Goal: Navigation & Orientation: Find specific page/section

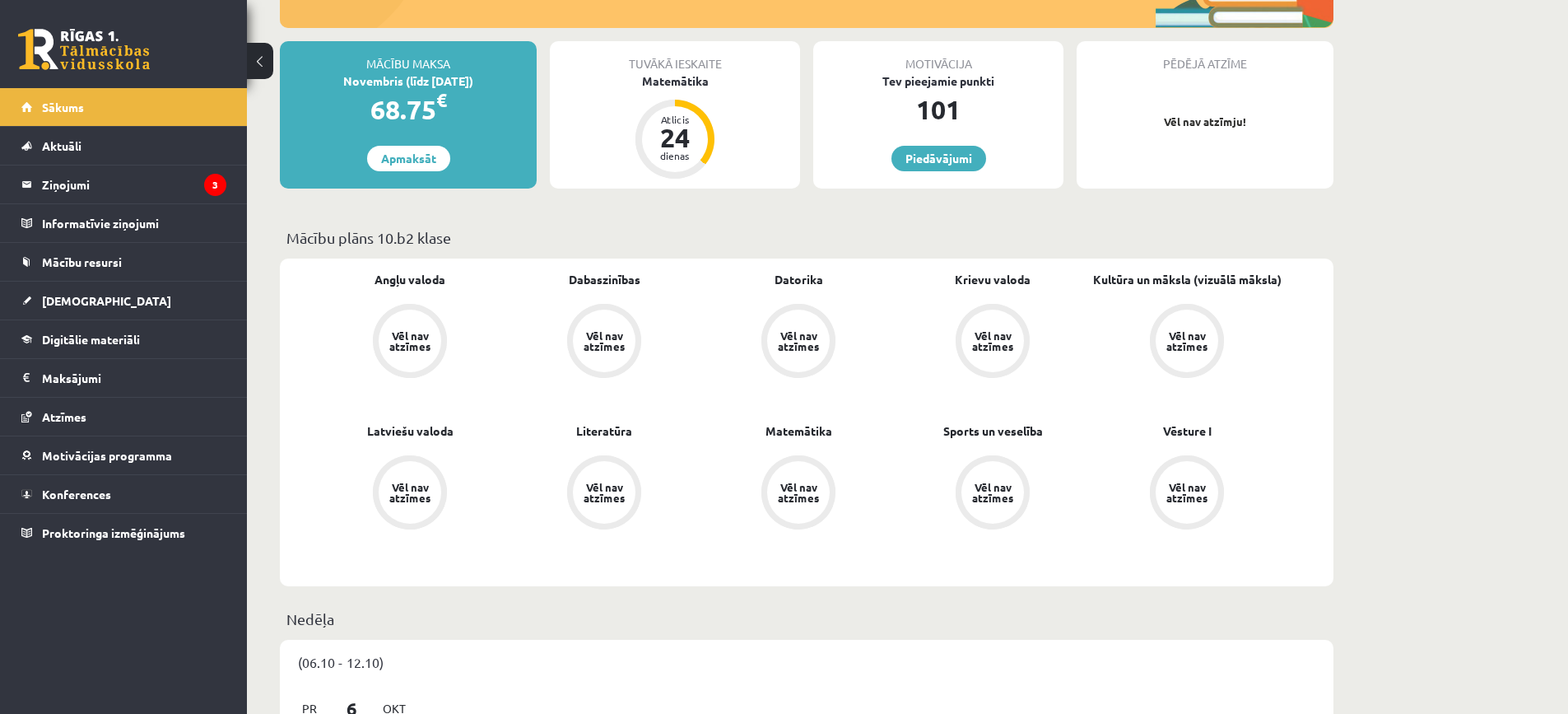
scroll to position [247, 0]
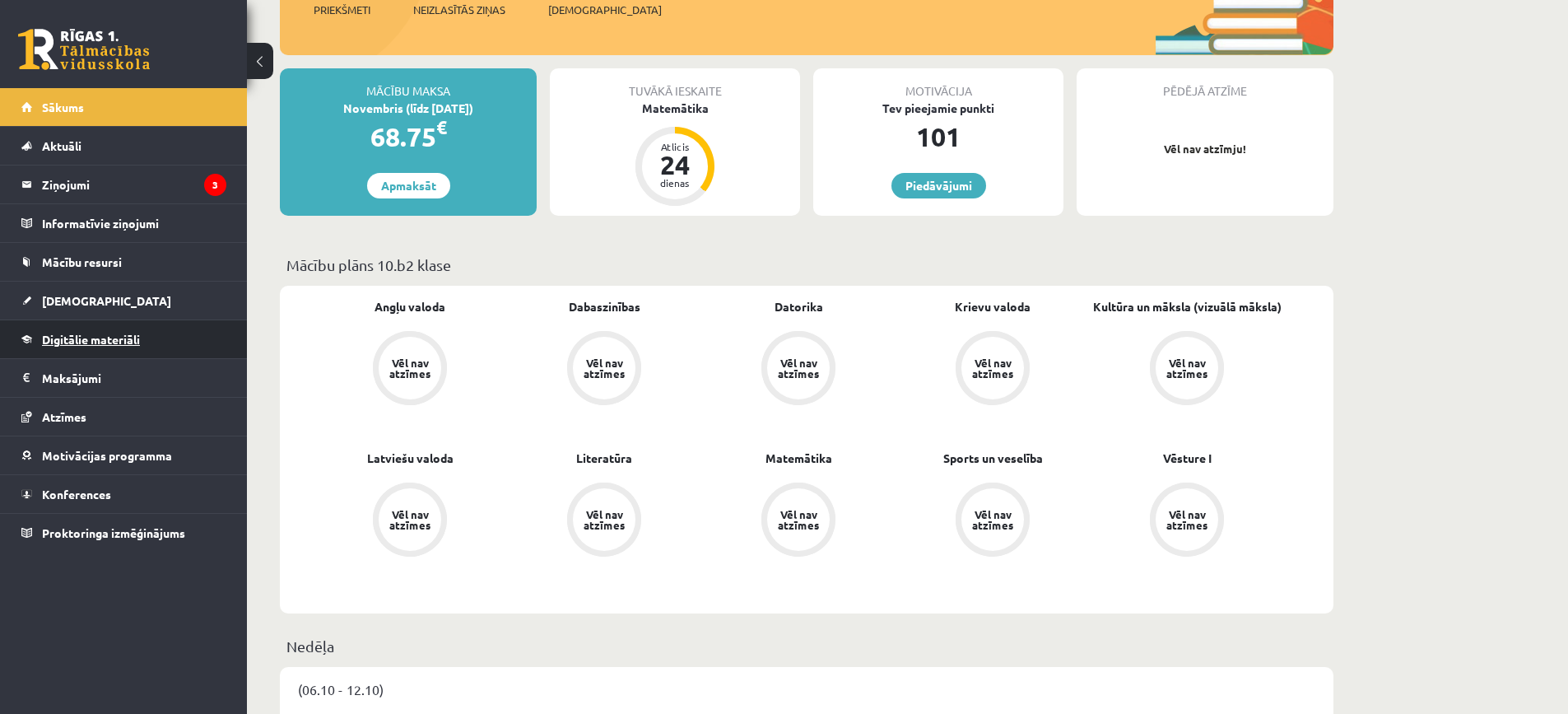
click at [149, 340] on link "Digitālie materiāli" at bounding box center [124, 339] width 205 height 38
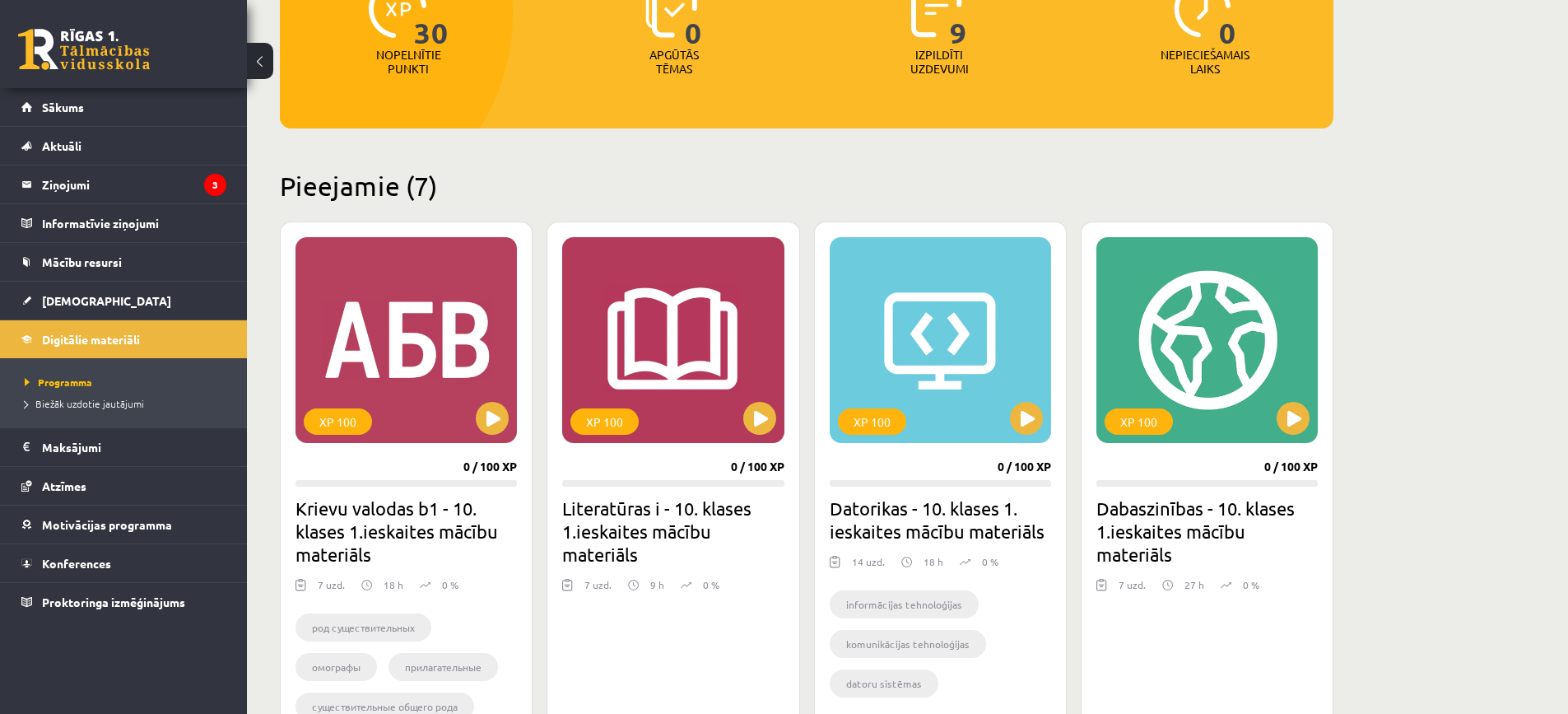
scroll to position [247, 0]
click at [113, 260] on span "Mācību resursi" at bounding box center [81, 262] width 79 height 15
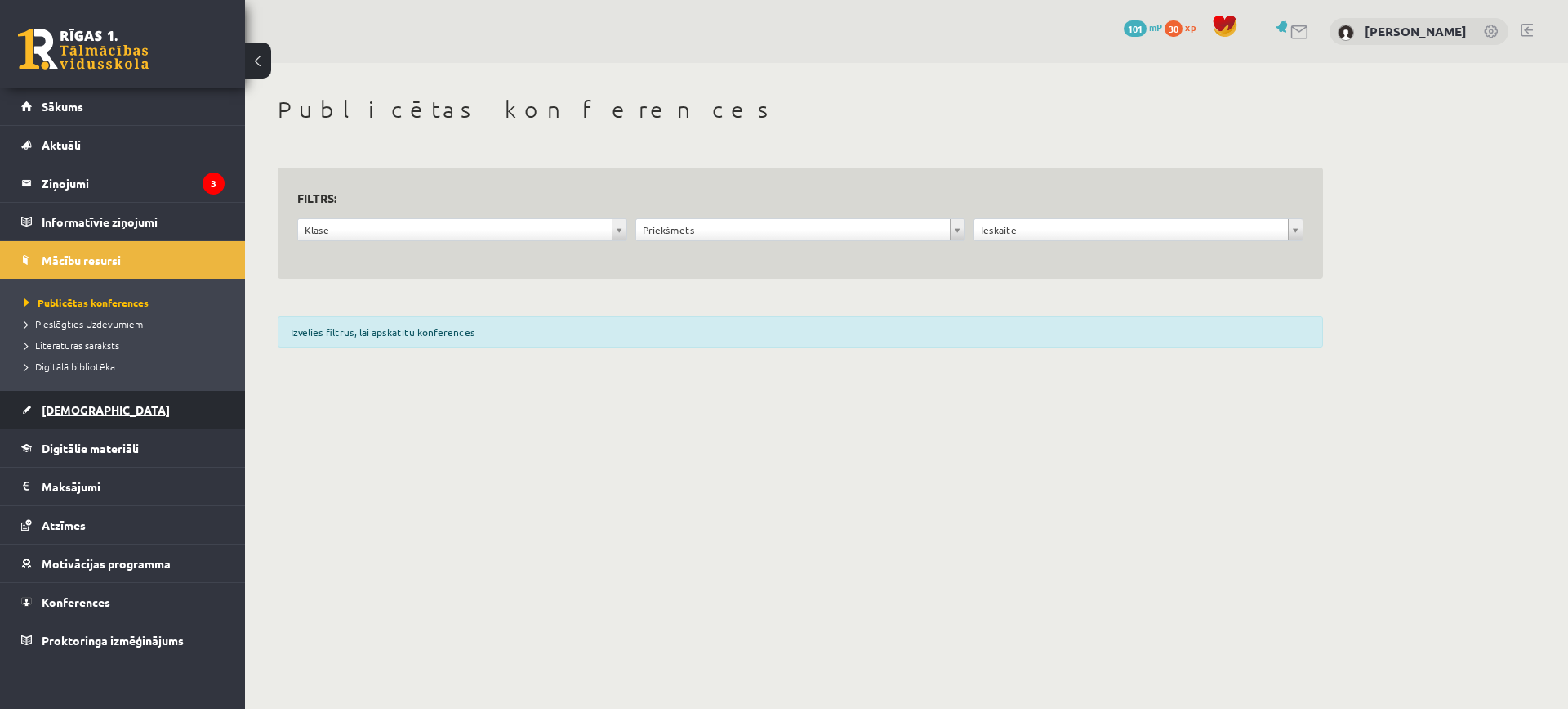
click at [104, 404] on link "[DEMOGRAPHIC_DATA]" at bounding box center [123, 409] width 204 height 38
